Goal: Information Seeking & Learning: Learn about a topic

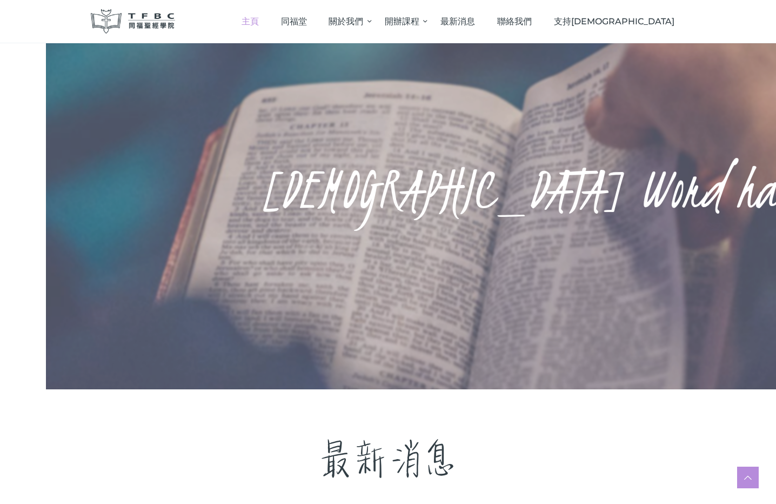
scroll to position [216, 0]
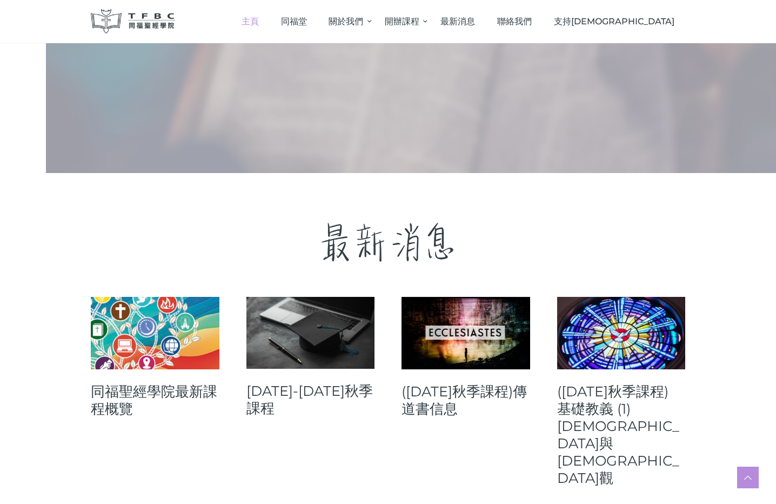
click at [280, 305] on link at bounding box center [310, 333] width 129 height 72
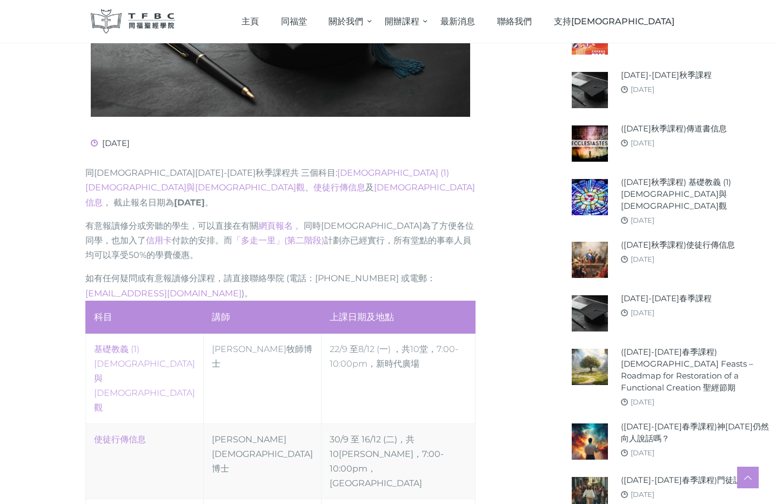
scroll to position [378, 0]
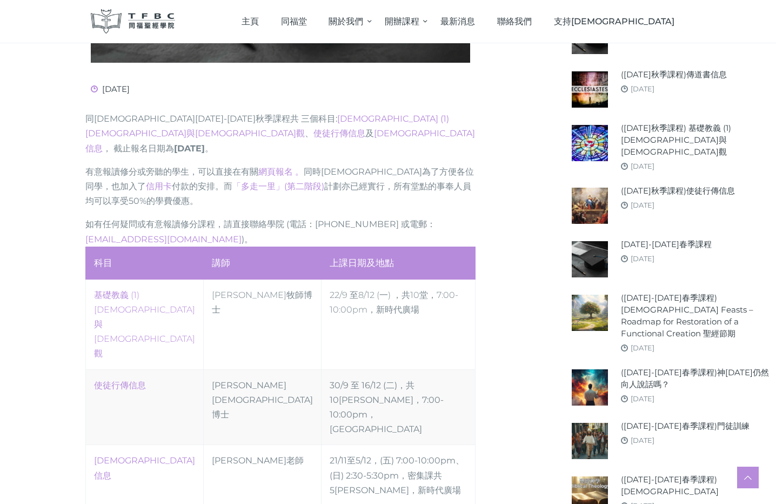
click at [132, 290] on link "‎基礎教義 (1) [DEMOGRAPHIC_DATA]與[DEMOGRAPHIC_DATA]觀" at bounding box center [144, 324] width 101 height 69
click at [94, 380] on link "使徒行傳信息" at bounding box center [120, 385] width 52 height 10
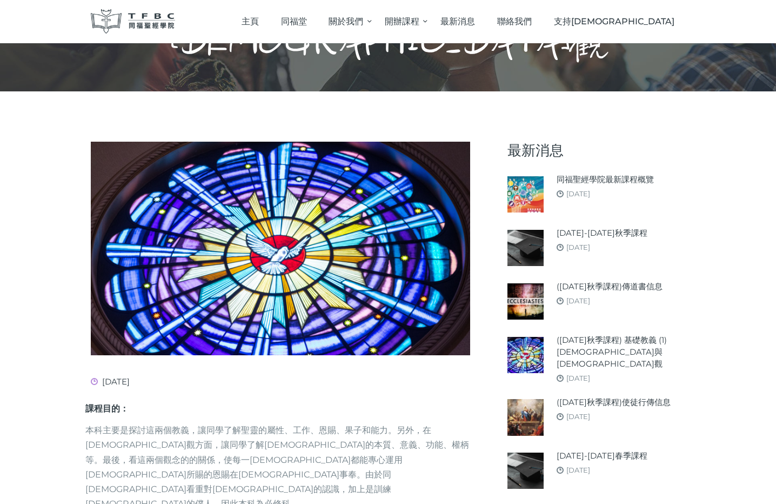
scroll to position [54, 0]
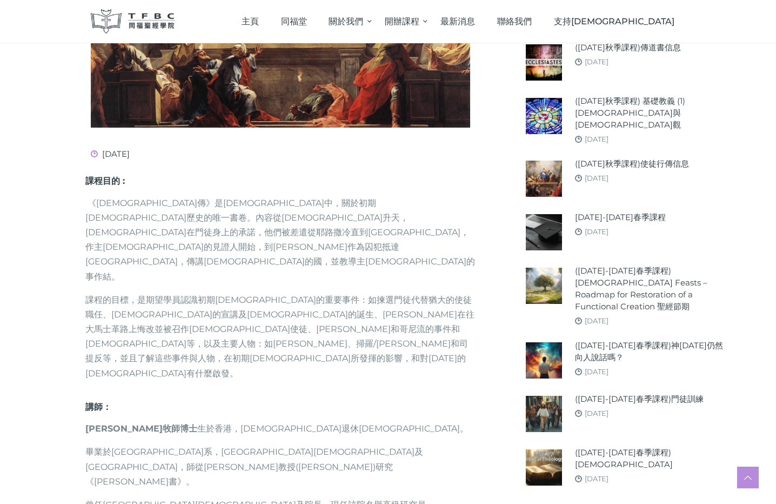
scroll to position [432, 0]
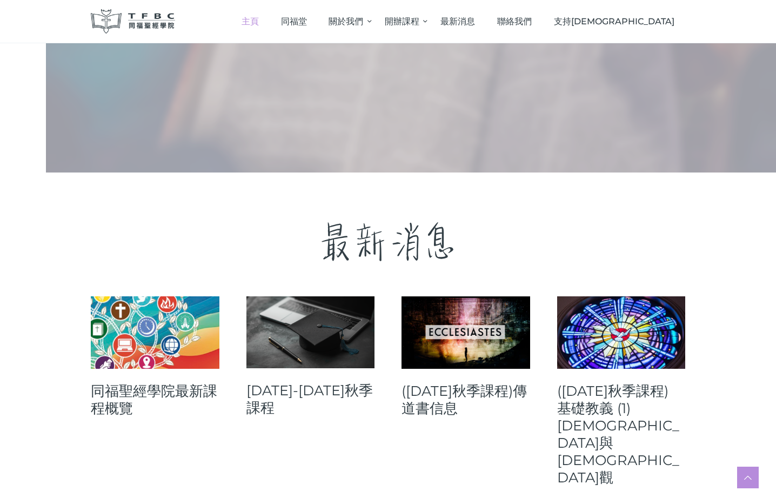
scroll to position [324, 0]
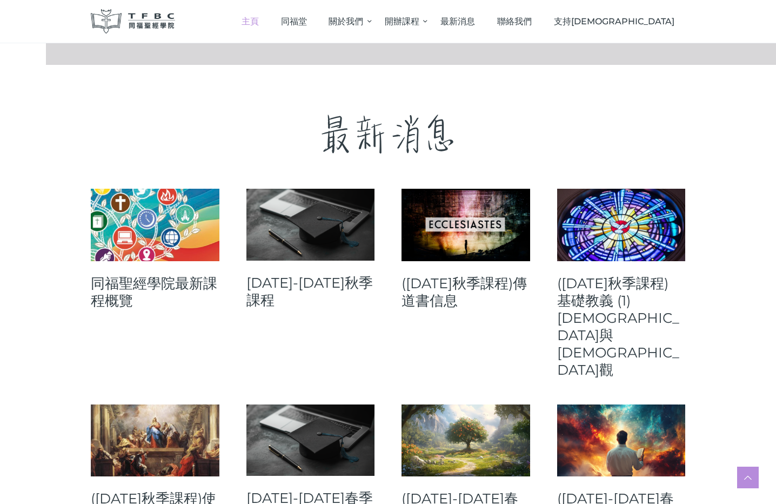
click at [315, 248] on link at bounding box center [310, 225] width 129 height 72
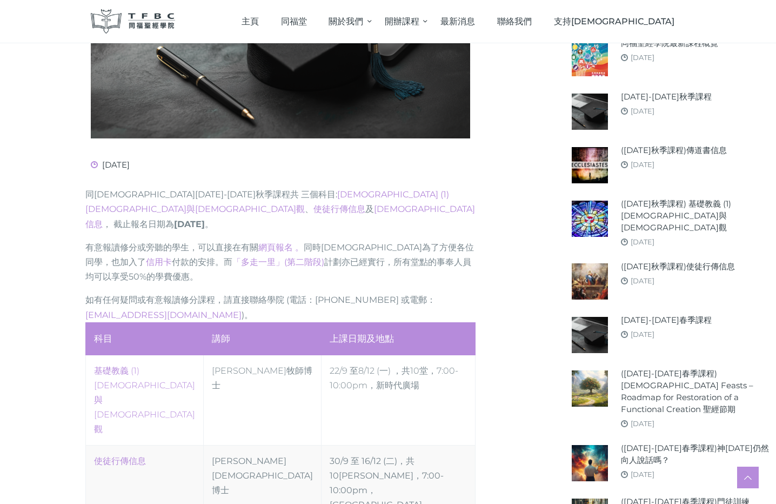
scroll to position [378, 0]
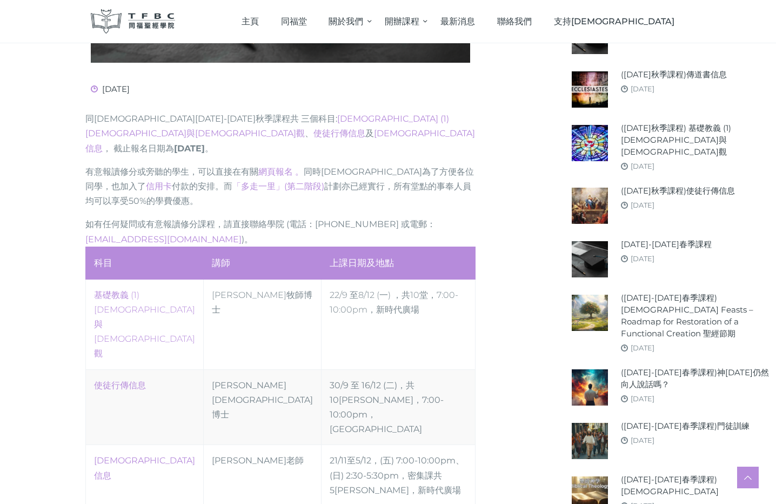
click at [147, 290] on link "‎基礎教義 (1) 聖靈觀與教會觀" at bounding box center [144, 324] width 101 height 69
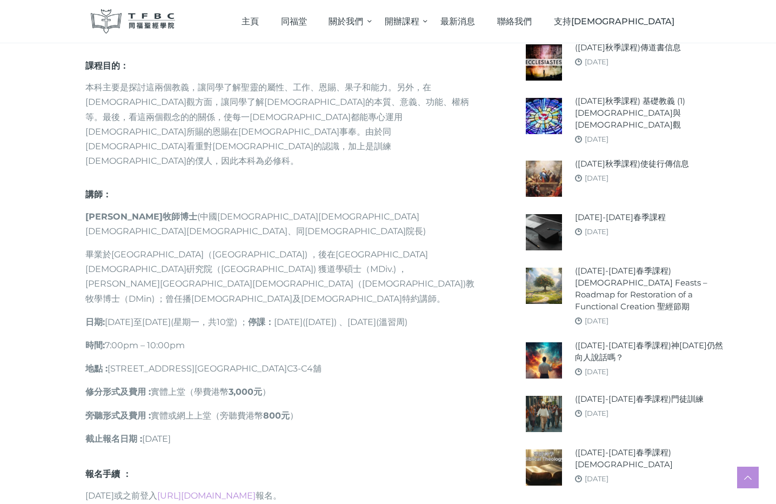
scroll to position [595, 0]
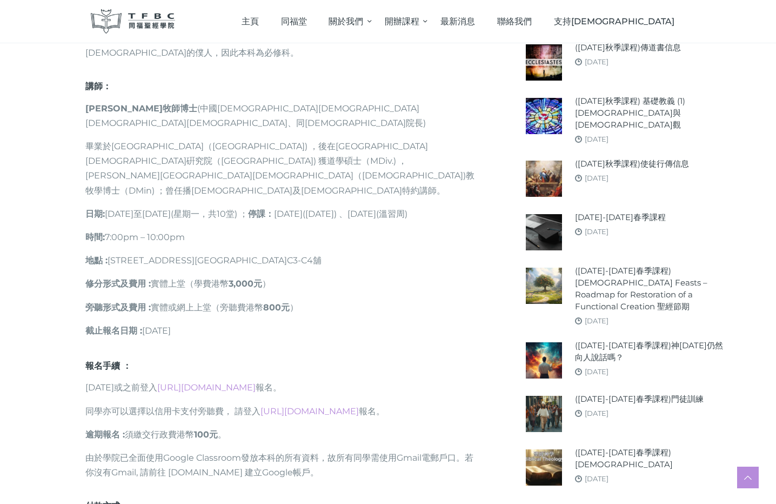
click at [217, 382] on link "[URL][DOMAIN_NAME]" at bounding box center [206, 387] width 98 height 10
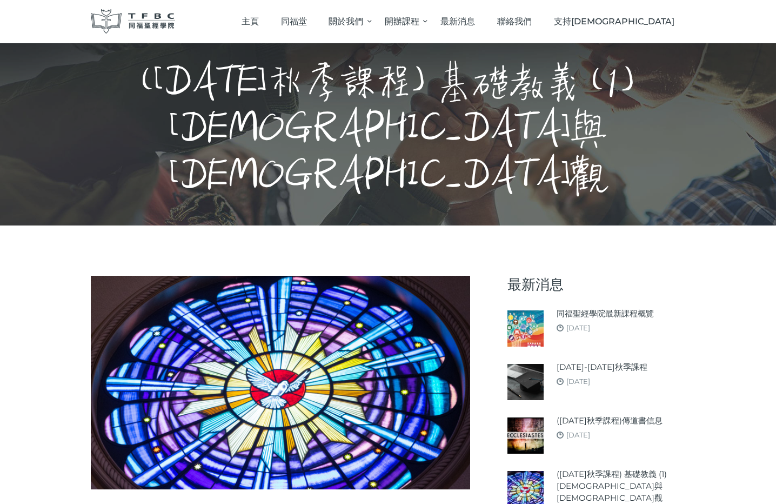
scroll to position [0, 0]
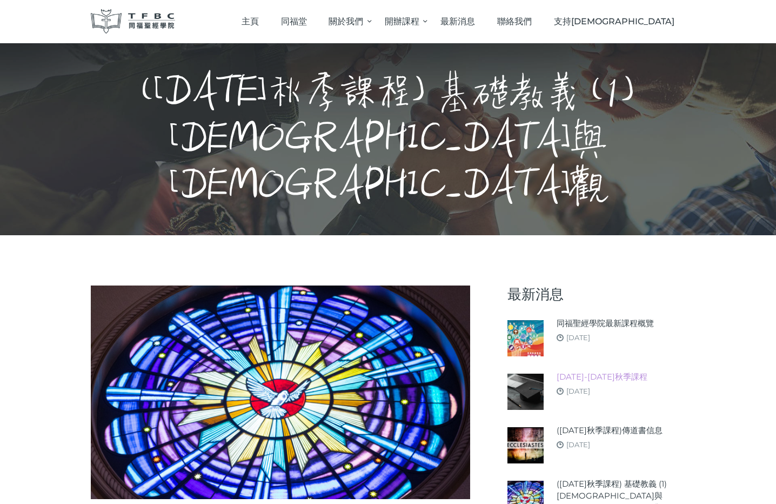
click at [610, 371] on link "[DATE]-[DATE]秋季課程" at bounding box center [602, 377] width 91 height 12
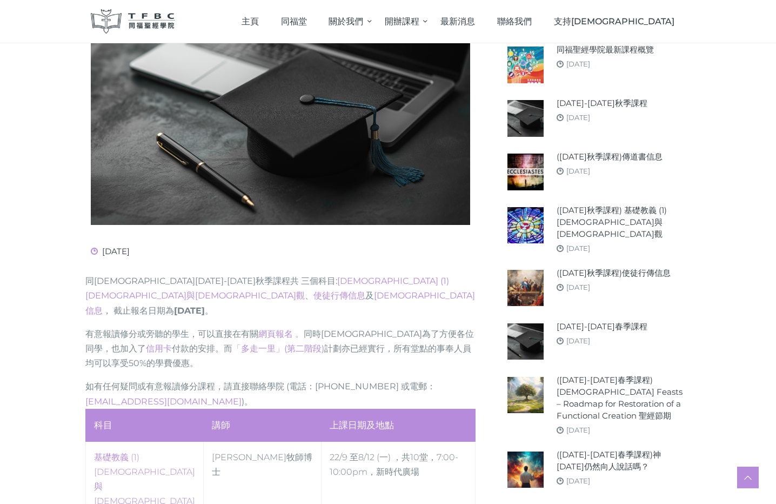
scroll to position [378, 0]
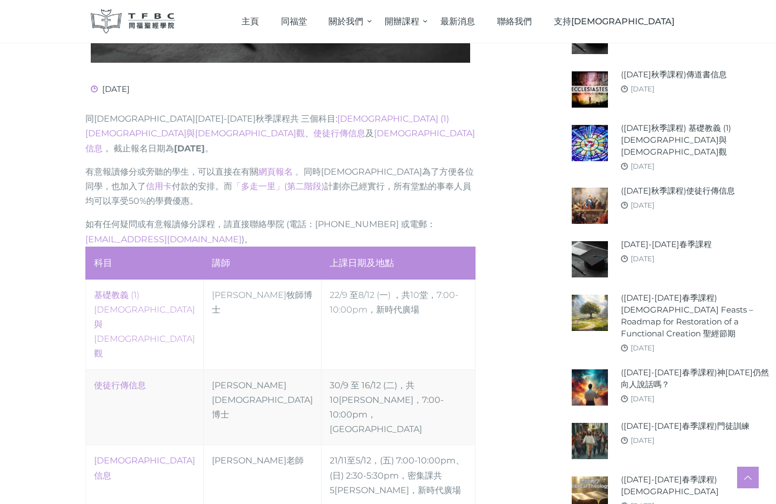
click at [110, 290] on link "‎基礎教義 (1) [DEMOGRAPHIC_DATA]與[DEMOGRAPHIC_DATA]觀" at bounding box center [144, 324] width 101 height 69
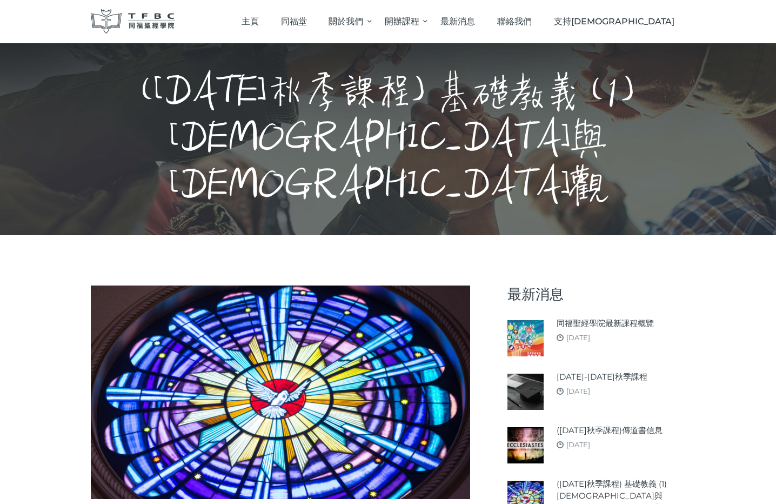
scroll to position [54, 0]
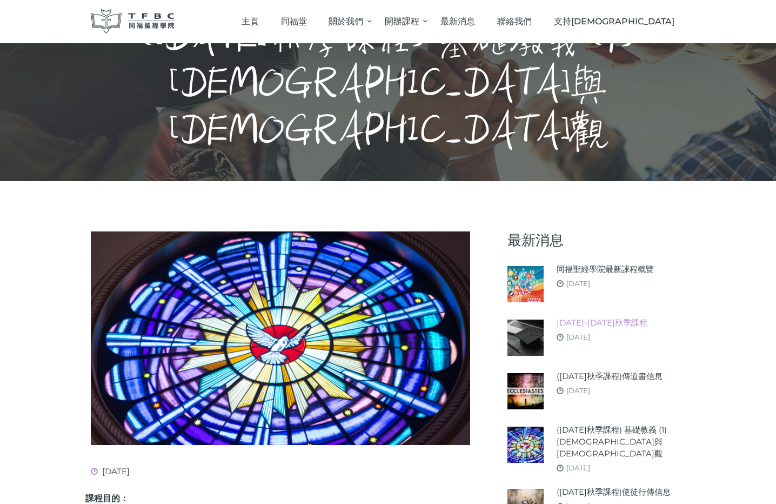
click at [618, 317] on link "[DATE]-[DATE]秋季課程" at bounding box center [602, 323] width 91 height 12
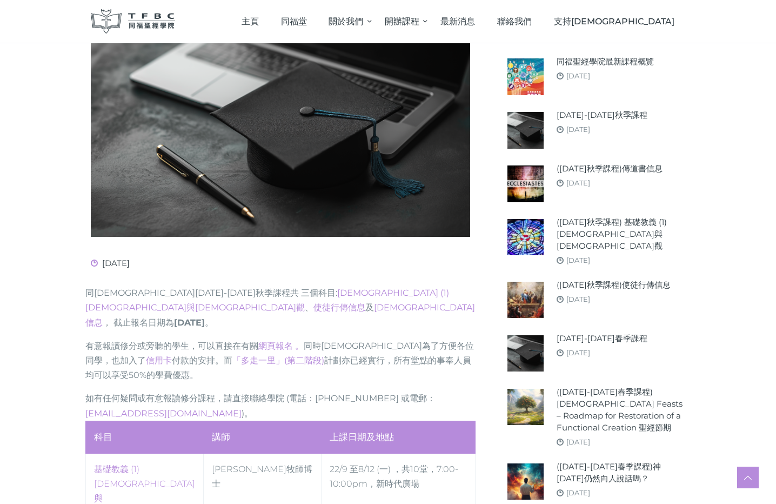
scroll to position [96, 0]
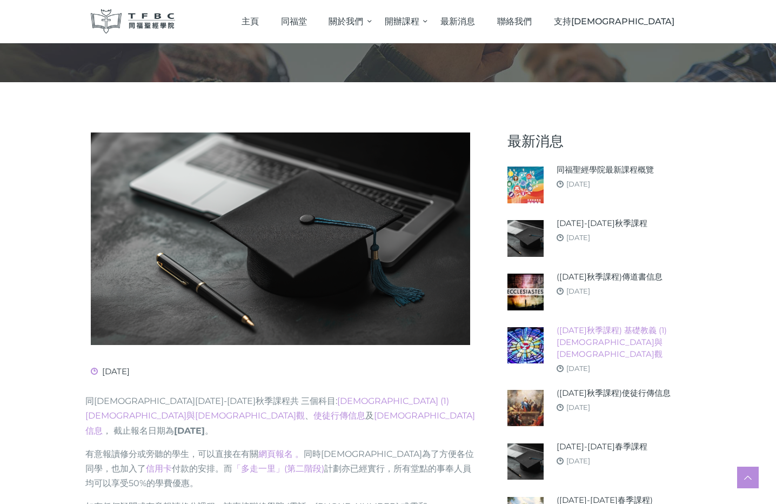
click at [655, 329] on link "([DATE]秋季課程) 基礎教義 (1) [DEMOGRAPHIC_DATA]與[DEMOGRAPHIC_DATA]觀" at bounding box center [621, 342] width 129 height 36
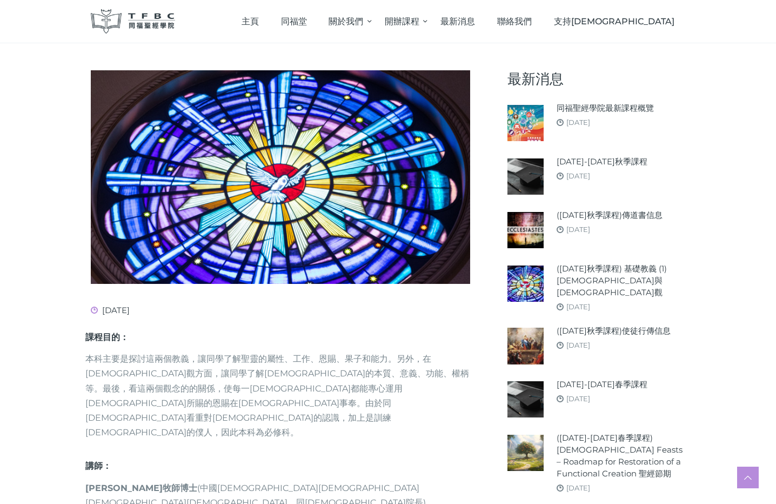
scroll to position [162, 0]
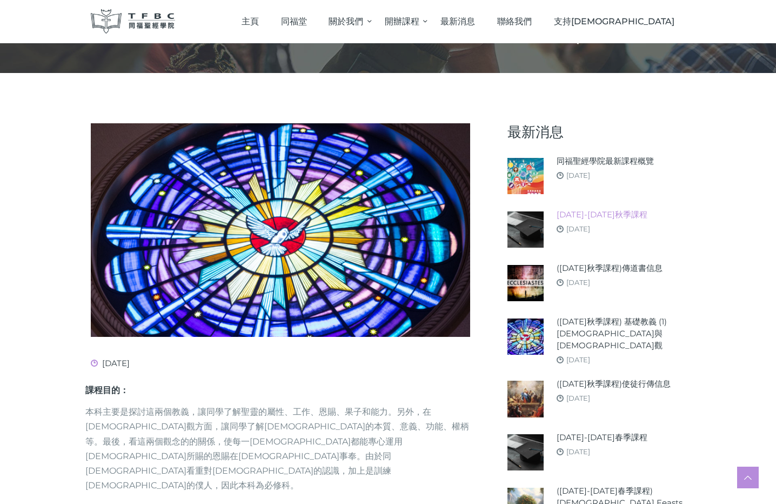
click at [628, 209] on link "[DATE]-[DATE]秋季課程" at bounding box center [602, 215] width 91 height 12
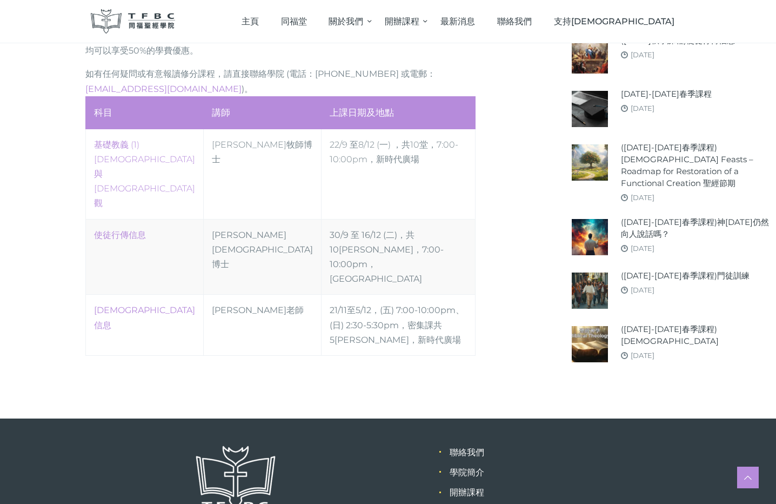
scroll to position [366, 0]
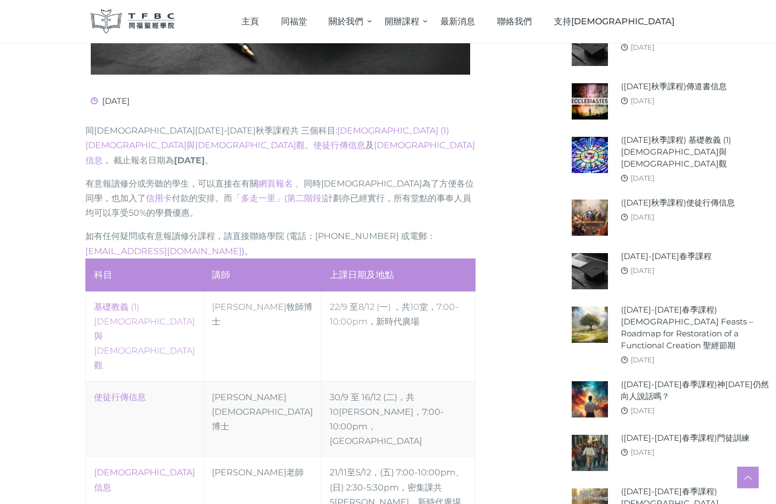
click at [99, 302] on link "‎基礎教義 (1) [DEMOGRAPHIC_DATA]與[DEMOGRAPHIC_DATA]觀" at bounding box center [144, 336] width 101 height 69
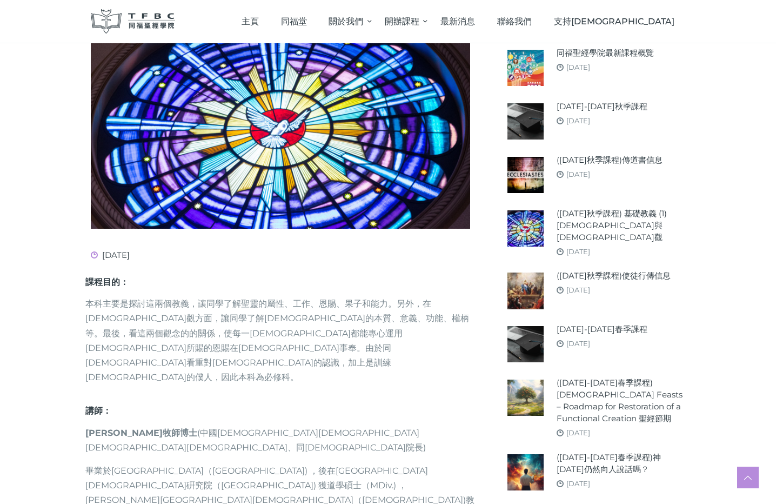
scroll to position [54, 0]
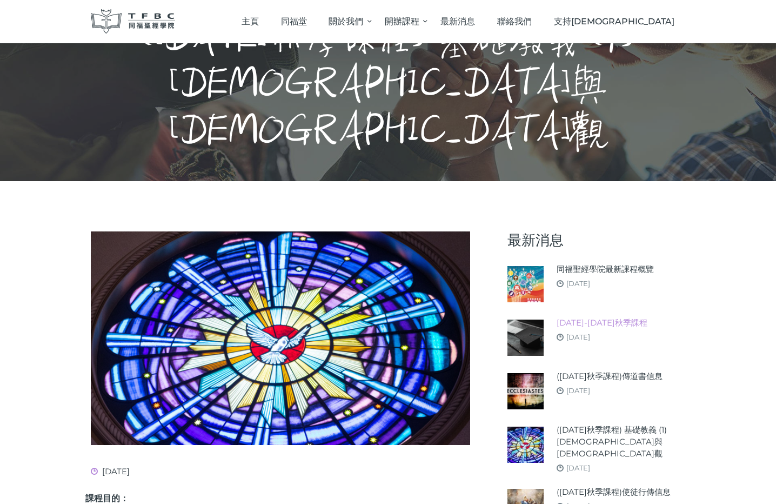
click at [615, 317] on link "[DATE]-[DATE]秋季課程" at bounding box center [602, 323] width 91 height 12
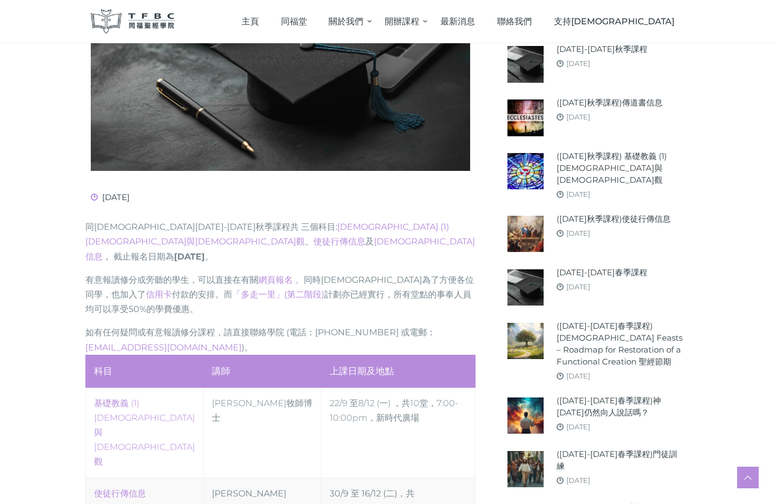
scroll to position [324, 0]
